Goal: Navigation & Orientation: Find specific page/section

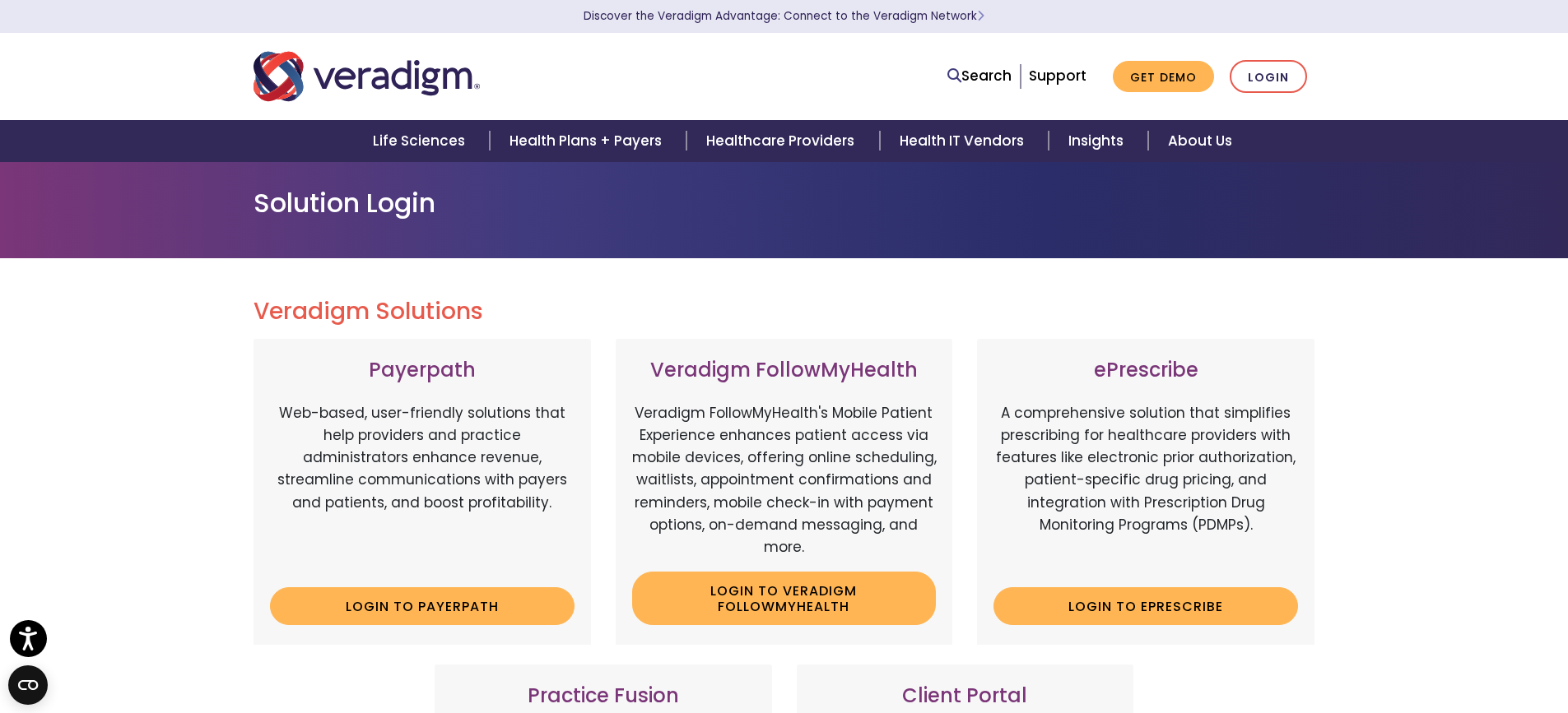
click at [1390, 123] on div "Life Sciences Health Plans + Payers Healthcare Providers Health IT Vendors Insi…" at bounding box center [784, 141] width 1543 height 42
click at [1267, 67] on link "Login" at bounding box center [1269, 77] width 78 height 34
